Goal: Task Accomplishment & Management: Use online tool/utility

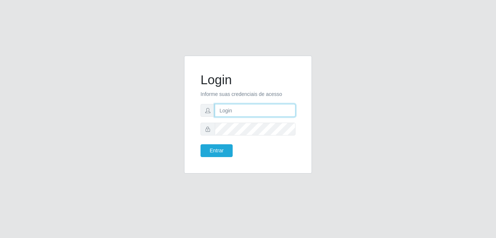
type input "bianor@bemais"
drag, startPoint x: 249, startPoint y: 105, endPoint x: 209, endPoint y: 104, distance: 40.2
click at [209, 104] on div "bianor@bemais" at bounding box center [248, 110] width 95 height 13
type input "[PERSON_NAME]"
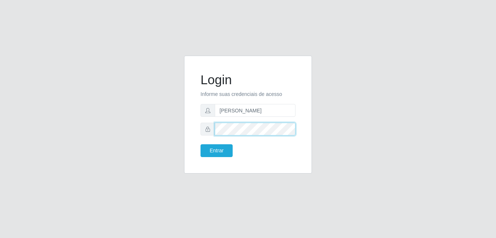
click at [201, 144] on button "Entrar" at bounding box center [217, 150] width 32 height 13
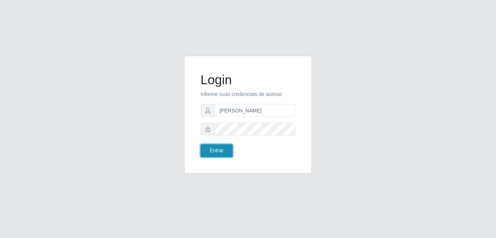
click at [220, 148] on button "Entrar" at bounding box center [217, 150] width 32 height 13
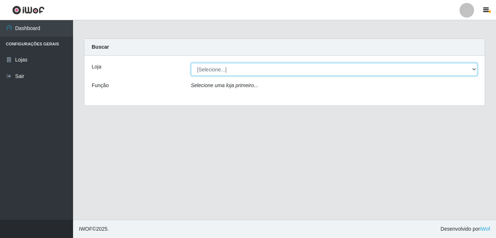
click at [278, 73] on select "[Selecione...] [PERSON_NAME]" at bounding box center [334, 69] width 287 height 13
select select "230"
click at [191, 63] on select "[Selecione...] [PERSON_NAME]" at bounding box center [334, 69] width 287 height 13
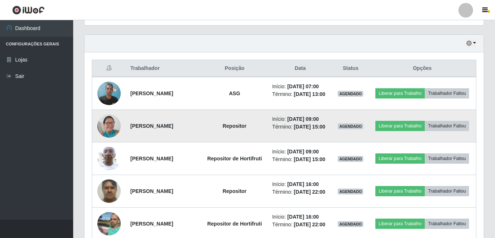
scroll to position [256, 0]
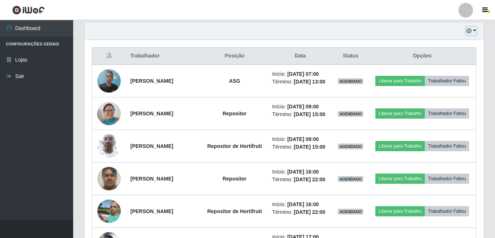
click at [476, 33] on button "button" at bounding box center [471, 31] width 10 height 8
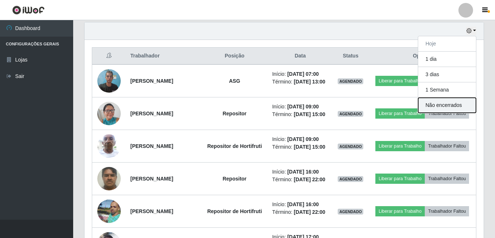
click at [444, 101] on button "Não encerrados" at bounding box center [447, 105] width 58 height 15
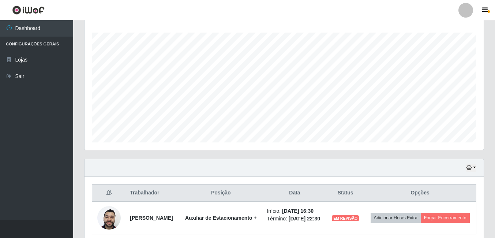
scroll to position [156, 0]
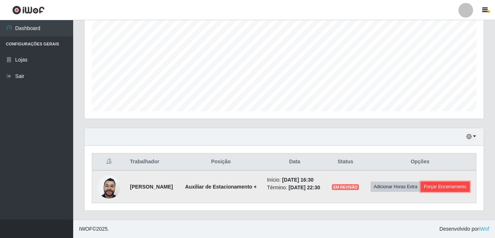
click at [421, 189] on button "Forçar Encerramento" at bounding box center [444, 186] width 49 height 10
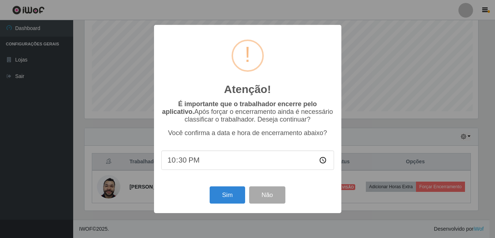
scroll to position [152, 395]
click at [222, 194] on button "Sim" at bounding box center [227, 194] width 35 height 17
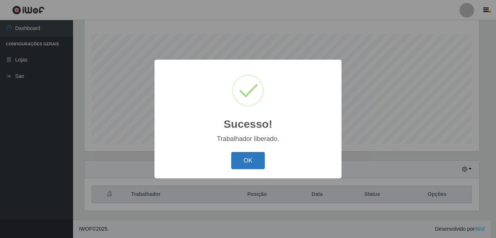
click at [248, 166] on button "OK" at bounding box center [248, 160] width 34 height 17
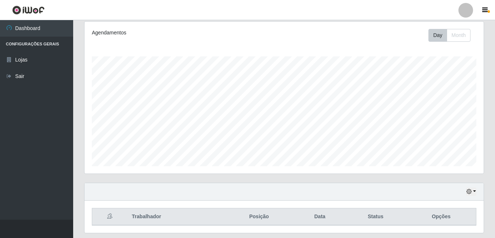
scroll to position [118, 0]
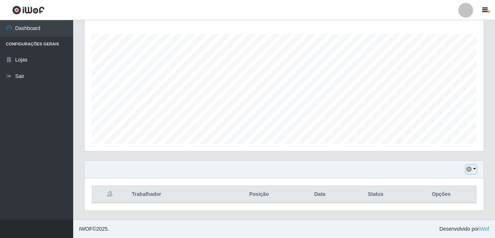
click at [476, 170] on button "button" at bounding box center [471, 169] width 10 height 8
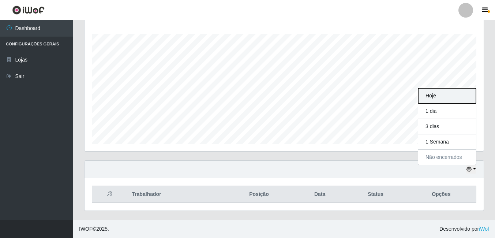
click at [441, 99] on button "Hoje" at bounding box center [447, 95] width 58 height 15
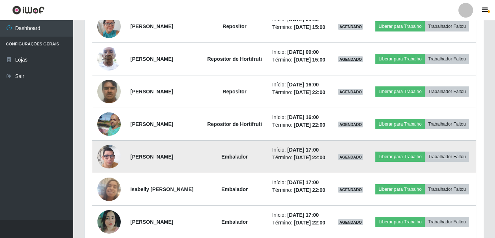
scroll to position [355, 0]
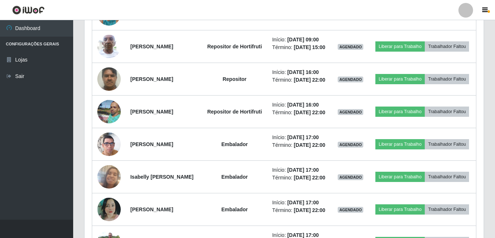
click at [218, 7] on header "Perfil Alterar Senha Sair" at bounding box center [247, 10] width 495 height 20
click at [449, 12] on header "Perfil Alterar Senha Sair" at bounding box center [247, 10] width 495 height 20
click at [118, 10] on header "Perfil Alterar Senha Sair" at bounding box center [247, 10] width 495 height 20
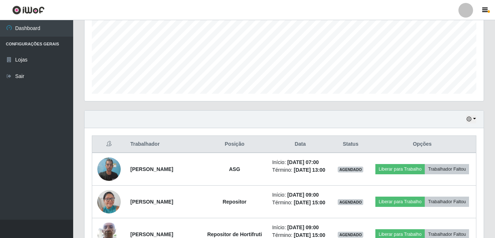
scroll to position [173, 0]
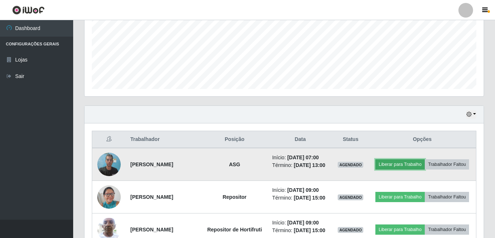
click at [414, 163] on button "Liberar para Trabalho" at bounding box center [399, 164] width 49 height 10
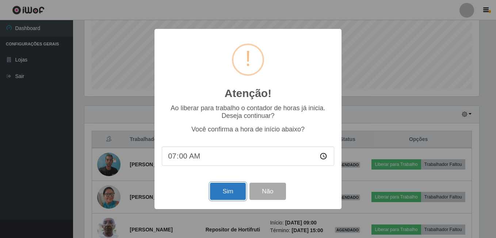
click at [227, 192] on button "Sim" at bounding box center [227, 190] width 35 height 17
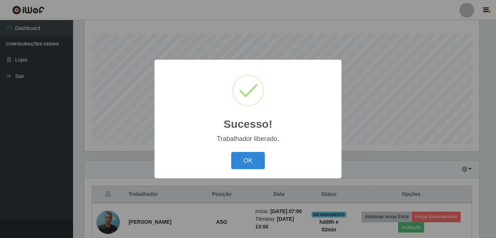
click at [231, 152] on button "OK" at bounding box center [248, 160] width 34 height 17
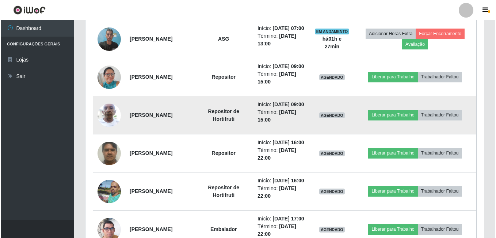
scroll to position [337, 0]
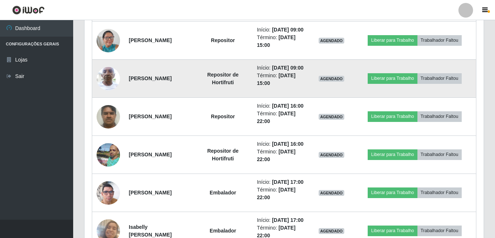
click at [106, 94] on img at bounding box center [108, 78] width 23 height 31
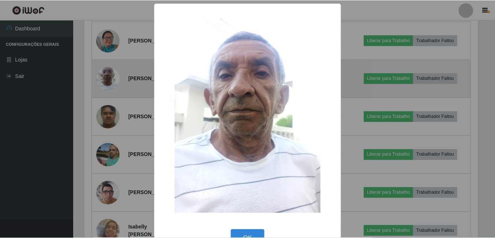
scroll to position [152, 395]
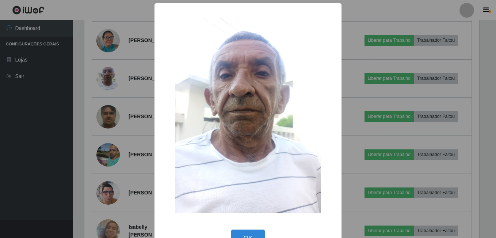
click at [88, 126] on div "× OK Cancel" at bounding box center [248, 119] width 496 height 238
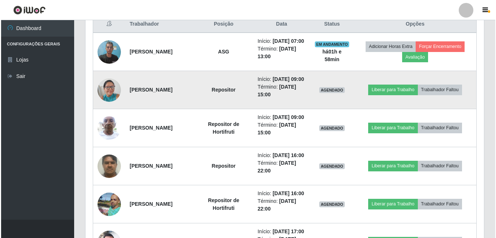
scroll to position [300, 0]
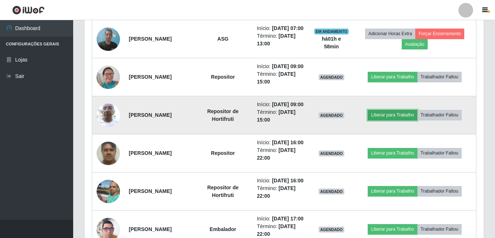
click at [417, 120] on button "Liberar para Trabalho" at bounding box center [391, 115] width 49 height 10
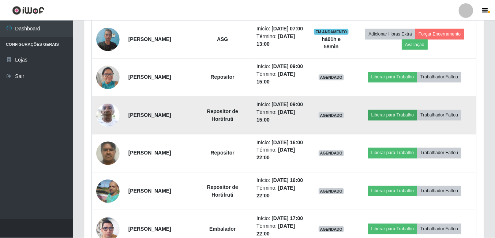
scroll to position [152, 395]
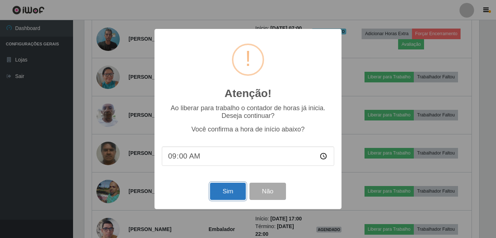
click at [229, 190] on button "Sim" at bounding box center [227, 190] width 35 height 17
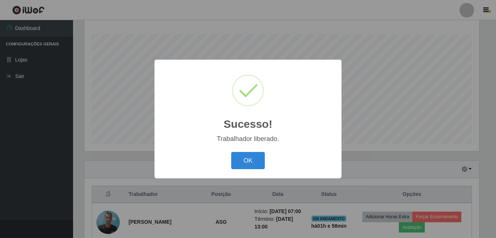
click at [231, 152] on button "OK" at bounding box center [248, 160] width 34 height 17
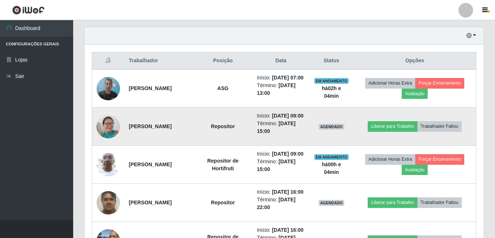
scroll to position [264, 0]
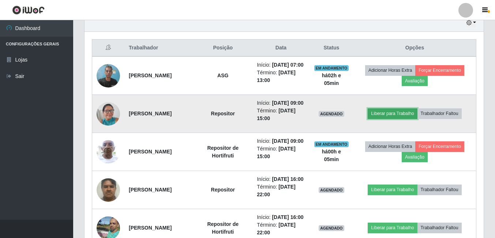
click at [393, 118] on button "Liberar para Trabalho" at bounding box center [391, 113] width 49 height 10
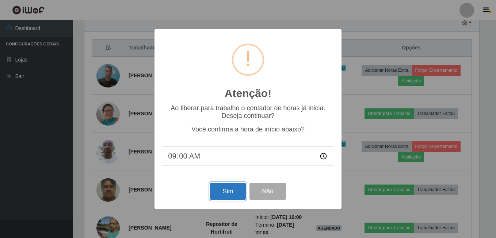
click at [237, 193] on button "Sim" at bounding box center [227, 190] width 35 height 17
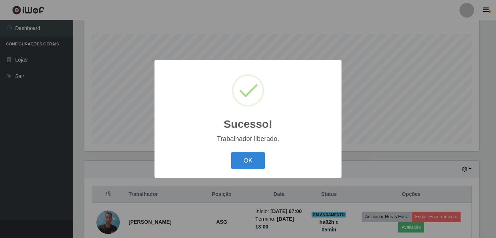
click at [231, 152] on button "OK" at bounding box center [248, 160] width 34 height 17
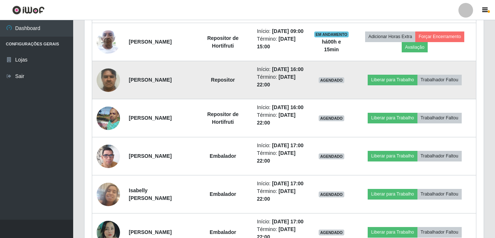
scroll to position [300, 0]
